Goal: Transaction & Acquisition: Purchase product/service

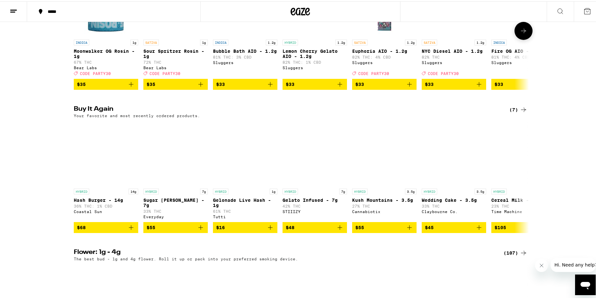
scroll to position [612, 0]
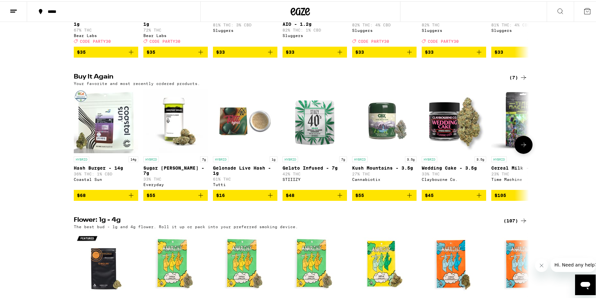
click at [520, 148] on icon at bounding box center [524, 144] width 8 height 8
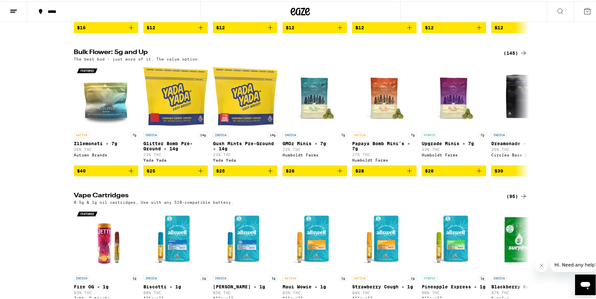
scroll to position [934, 0]
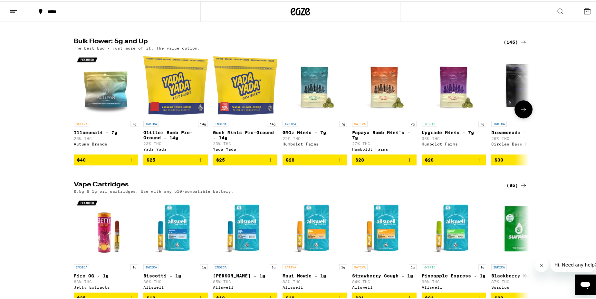
click at [520, 112] on icon at bounding box center [524, 108] width 8 height 8
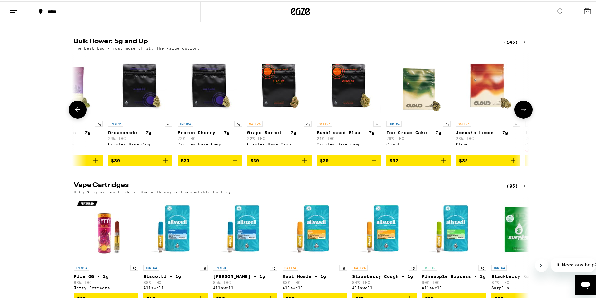
click at [520, 118] on button at bounding box center [523, 109] width 18 height 18
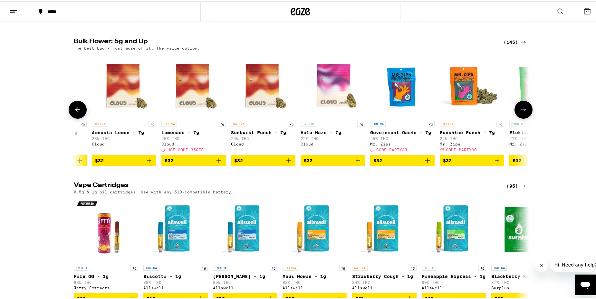
scroll to position [0, 767]
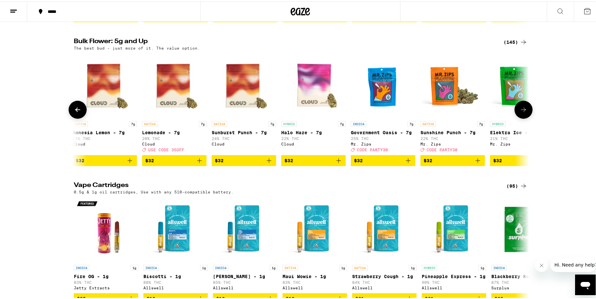
click at [520, 118] on button at bounding box center [523, 109] width 18 height 18
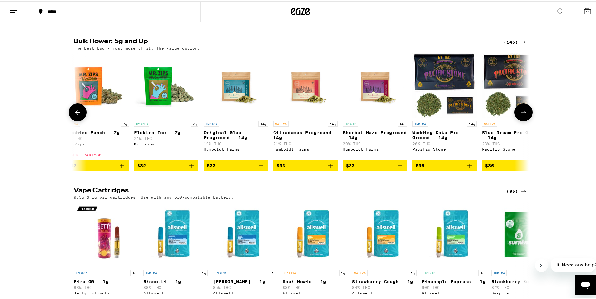
scroll to position [0, 1150]
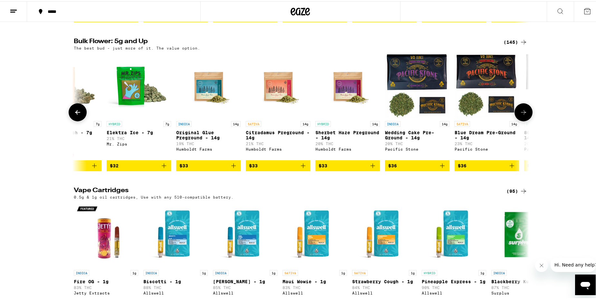
click at [520, 120] on button at bounding box center [523, 111] width 18 height 18
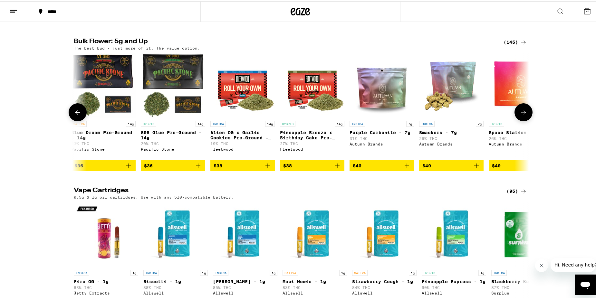
click at [520, 120] on button at bounding box center [523, 111] width 18 height 18
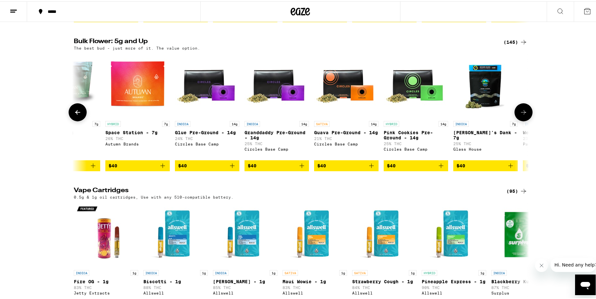
click at [520, 120] on button at bounding box center [523, 111] width 18 height 18
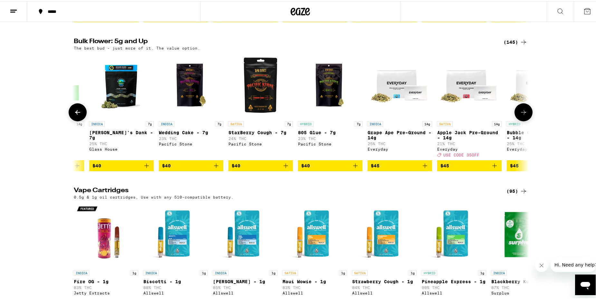
scroll to position [0, 2300]
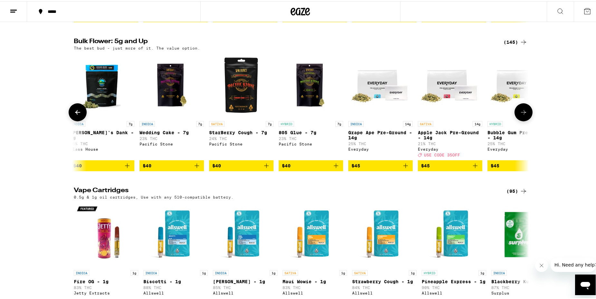
click at [520, 120] on button at bounding box center [523, 111] width 18 height 18
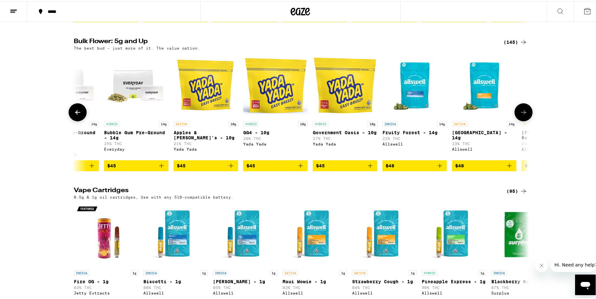
click at [520, 120] on button at bounding box center [523, 111] width 18 height 18
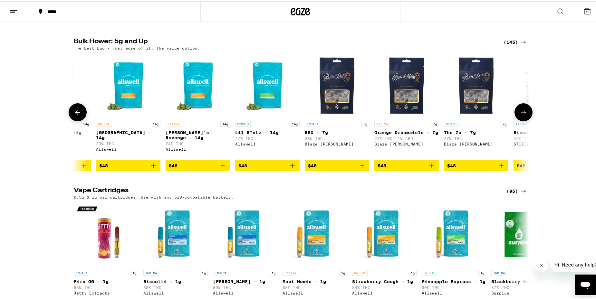
scroll to position [0, 3067]
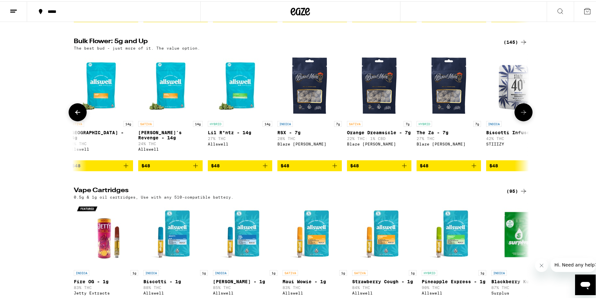
click at [520, 120] on button at bounding box center [523, 111] width 18 height 18
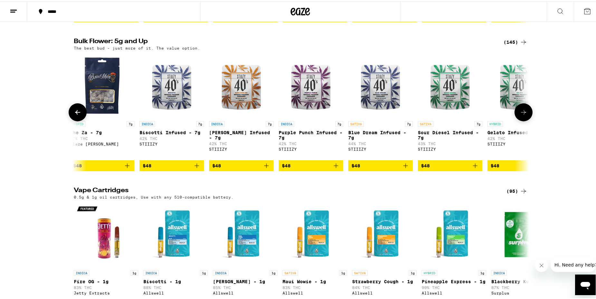
scroll to position [0, 3450]
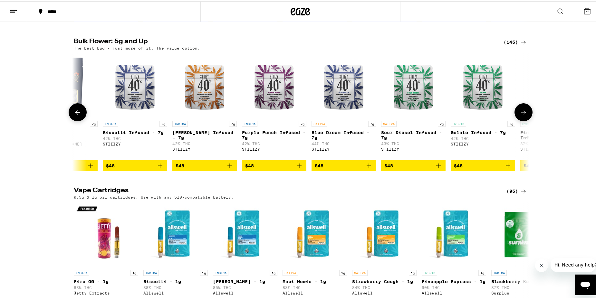
click at [520, 120] on button at bounding box center [523, 111] width 18 height 18
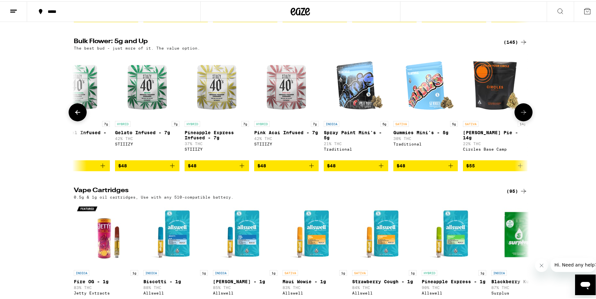
scroll to position [0, 3834]
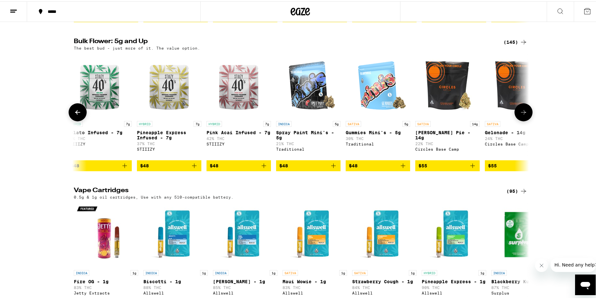
click at [520, 120] on button at bounding box center [523, 111] width 18 height 18
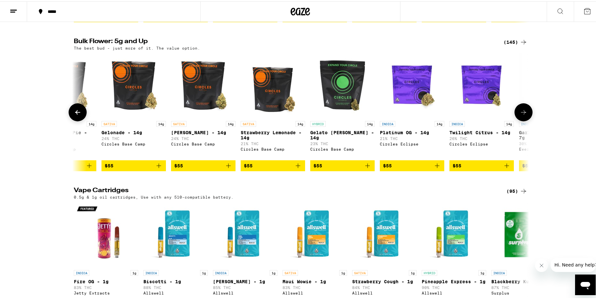
click at [520, 120] on button at bounding box center [523, 111] width 18 height 18
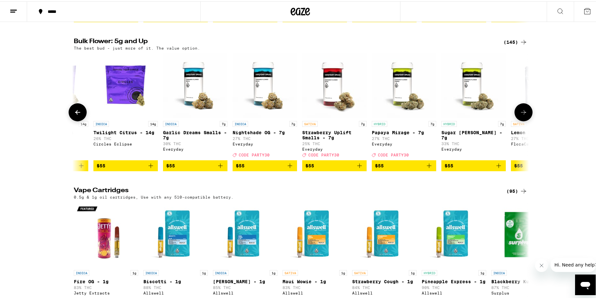
scroll to position [0, 4601]
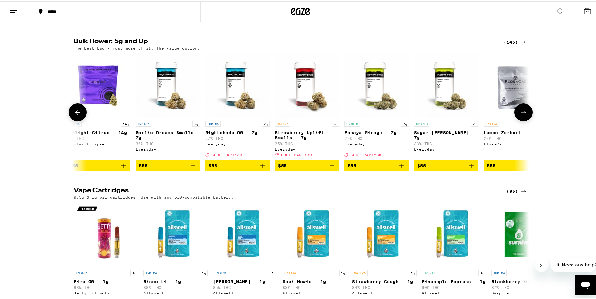
click at [520, 120] on button at bounding box center [523, 111] width 18 height 18
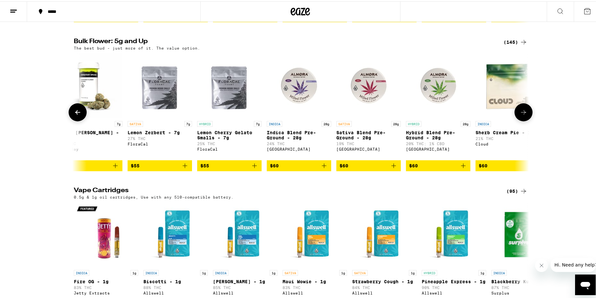
scroll to position [0, 4984]
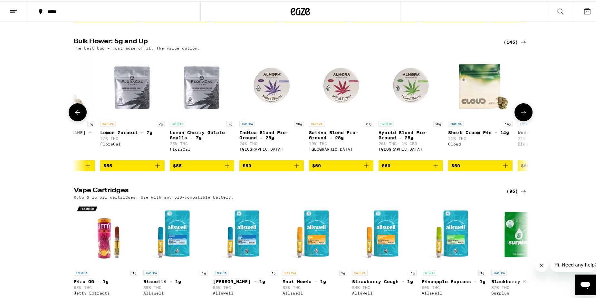
click at [520, 120] on button at bounding box center [523, 111] width 18 height 18
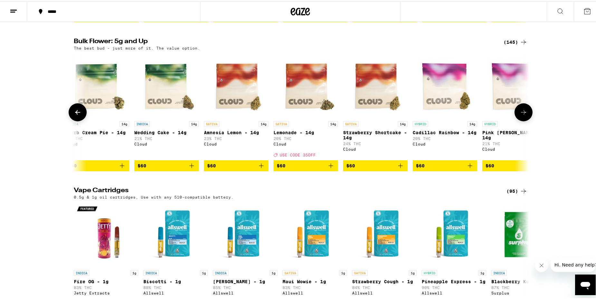
click at [520, 120] on button at bounding box center [523, 111] width 18 height 18
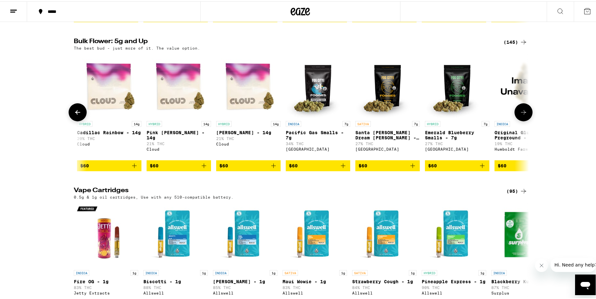
scroll to position [0, 5751]
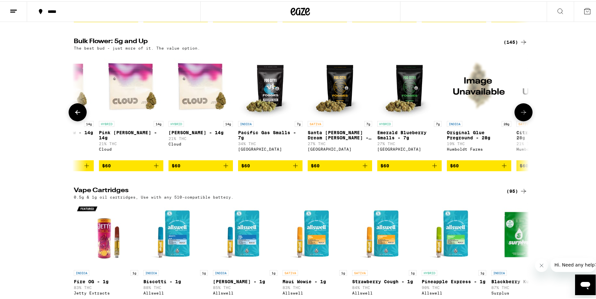
click at [520, 120] on button at bounding box center [523, 111] width 18 height 18
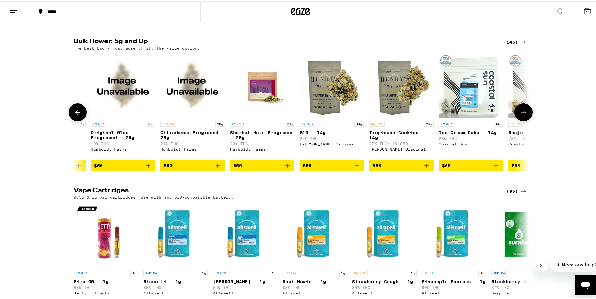
scroll to position [0, 6134]
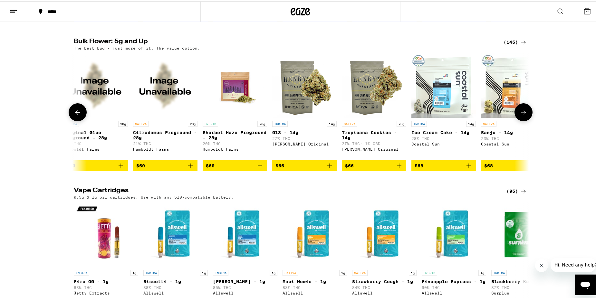
click at [520, 120] on button at bounding box center [523, 111] width 18 height 18
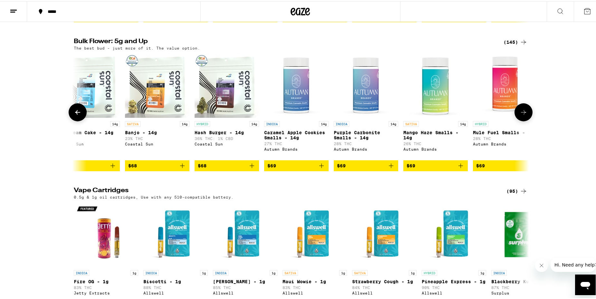
scroll to position [0, 6517]
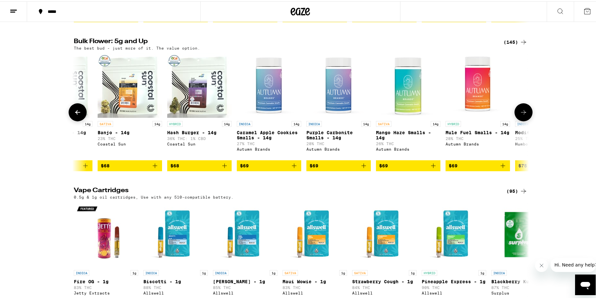
click at [520, 120] on button at bounding box center [523, 111] width 18 height 18
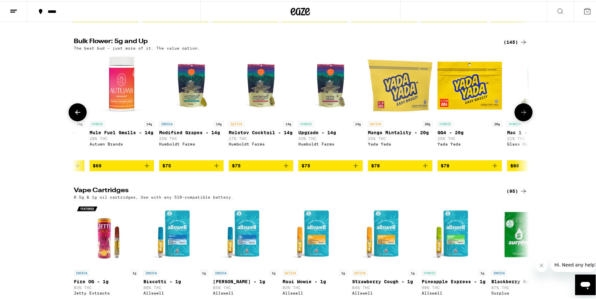
scroll to position [0, 6901]
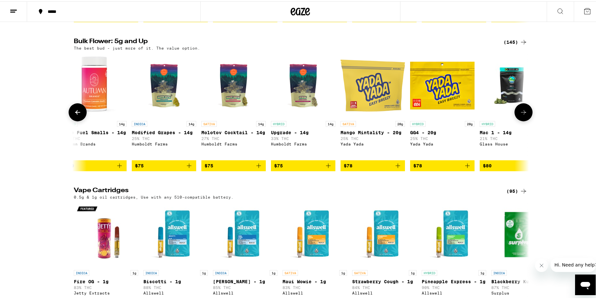
click at [520, 120] on button at bounding box center [523, 111] width 18 height 18
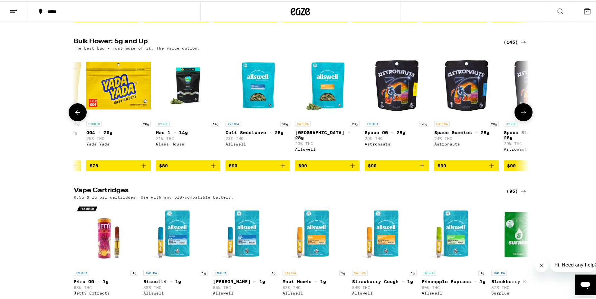
scroll to position [0, 7284]
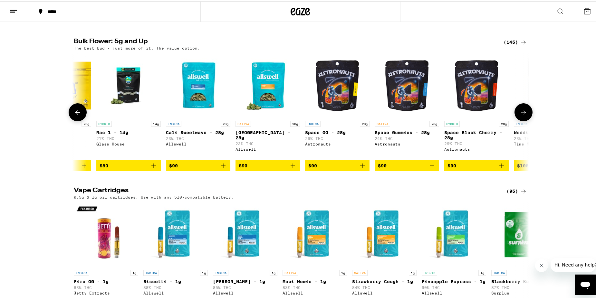
click at [520, 120] on button at bounding box center [523, 111] width 18 height 18
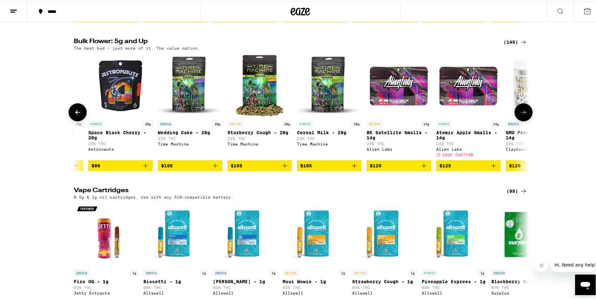
scroll to position [0, 7668]
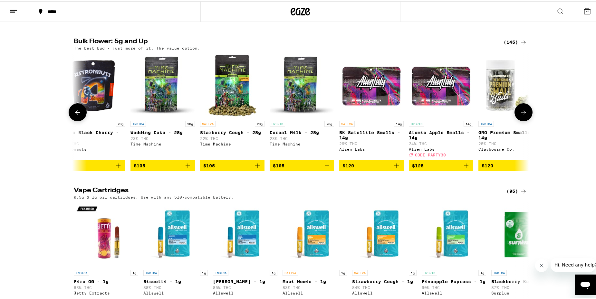
click at [520, 120] on button at bounding box center [523, 111] width 18 height 18
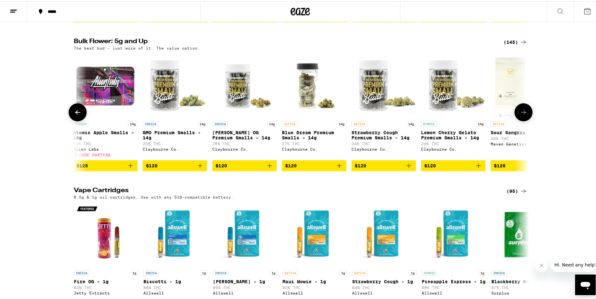
scroll to position [0, 8051]
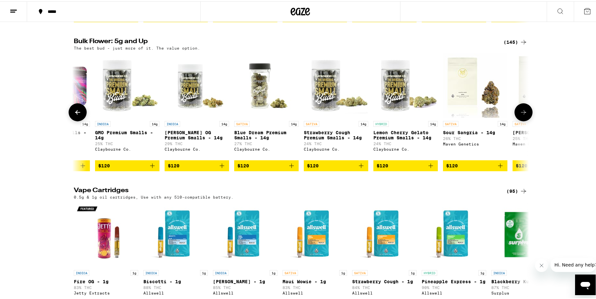
click at [520, 120] on button at bounding box center [523, 111] width 18 height 18
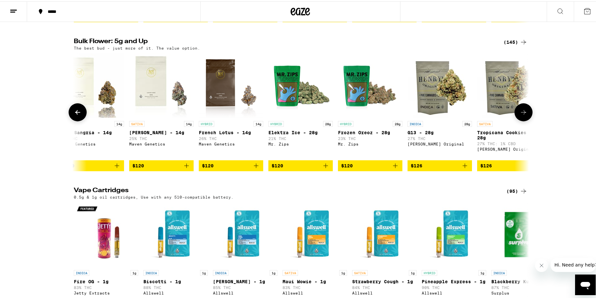
click at [520, 120] on button at bounding box center [523, 111] width 18 height 18
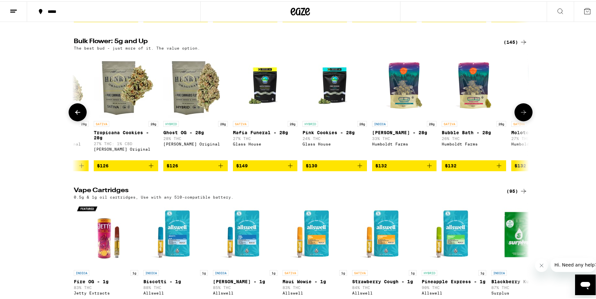
click at [520, 120] on button at bounding box center [523, 111] width 18 height 18
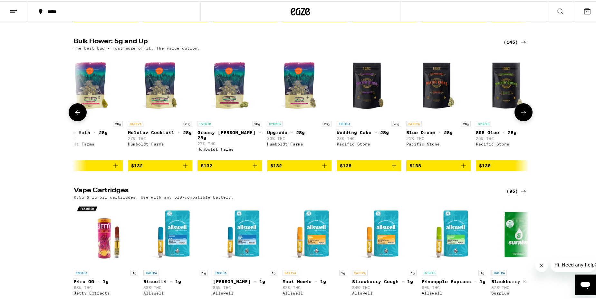
click at [520, 120] on button at bounding box center [523, 111] width 18 height 18
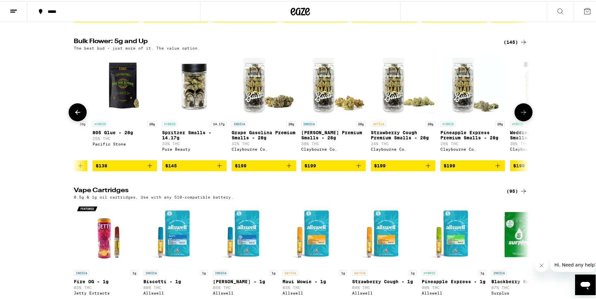
click at [520, 120] on button at bounding box center [523, 111] width 18 height 18
